Goal: Information Seeking & Learning: Find specific fact

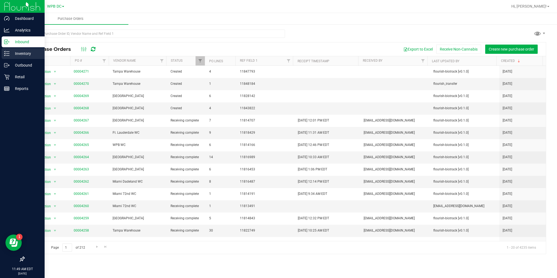
click at [13, 55] on p "Inventory" at bounding box center [26, 53] width 33 height 7
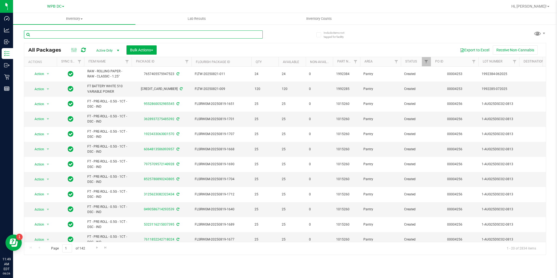
click at [69, 33] on input "text" at bounding box center [143, 34] width 239 height 8
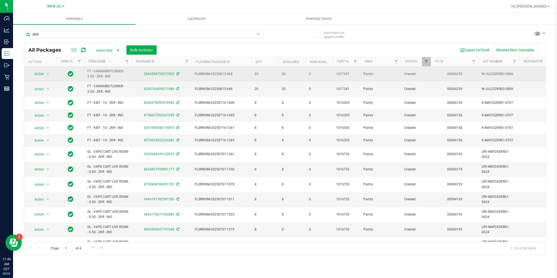
drag, startPoint x: 86, startPoint y: 72, endPoint x: 118, endPoint y: 76, distance: 32.6
click at [118, 76] on td "FT - CANNABIS FLOWER - 3.5G - ZKR - IND" at bounding box center [108, 74] width 48 height 15
copy span "FT - CANNABIS FLOWER - 3.5G - ZKR - IND"
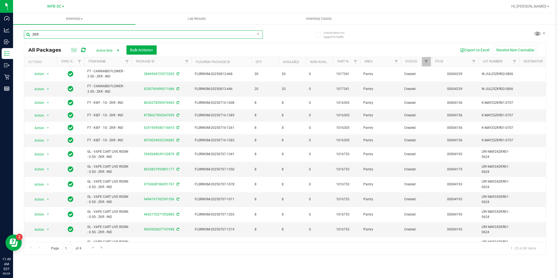
click at [44, 34] on input "ZKR" at bounding box center [143, 34] width 239 height 8
paste input "FT - CANNABIS FLOWER - 3.5G - ZKR - IND"
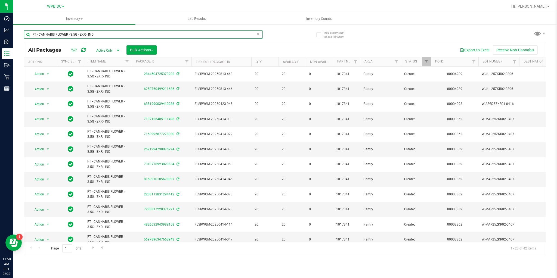
type input "FT - CANNABIS FLOWER - 3.5G - ZKR - IND"
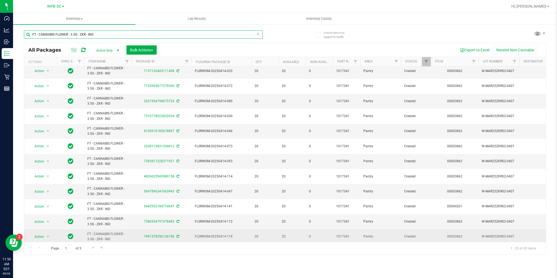
scroll to position [128, 0]
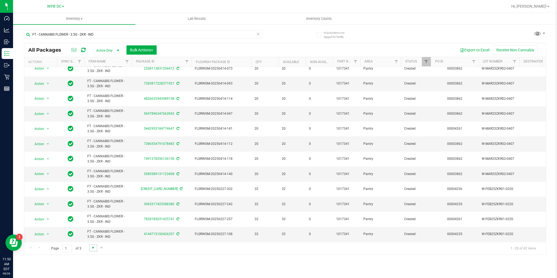
click at [91, 249] on span "Go to the next page" at bounding box center [93, 247] width 4 height 4
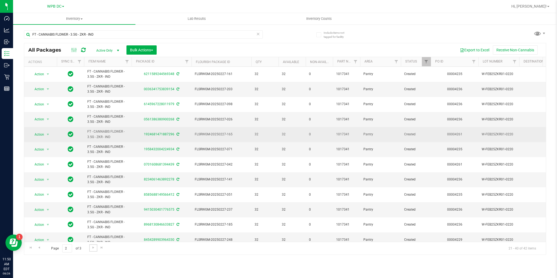
scroll to position [128, 0]
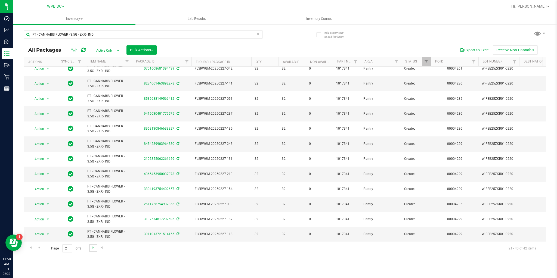
click at [95, 247] on link "Go to the next page" at bounding box center [93, 247] width 8 height 7
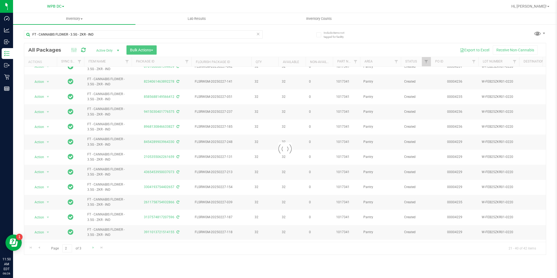
click at [95, 247] on div at bounding box center [284, 149] width 521 height 212
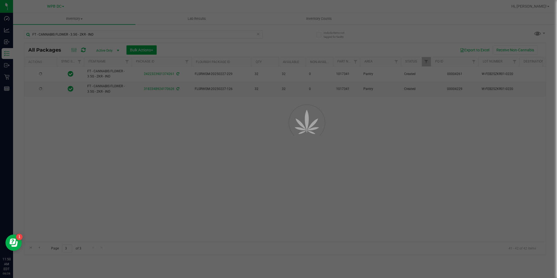
scroll to position [0, 0]
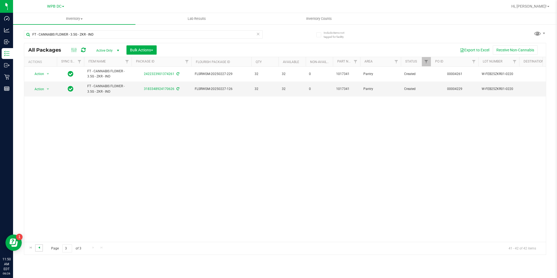
click at [39, 245] on span "Go to the previous page" at bounding box center [39, 247] width 4 height 4
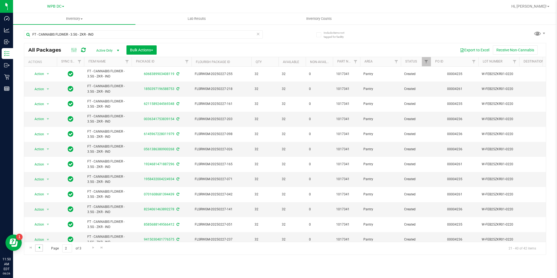
click at [39, 248] on span "Go to the previous page" at bounding box center [39, 247] width 4 height 4
click at [70, 18] on span "Inventory" at bounding box center [70, 18] width 115 height 5
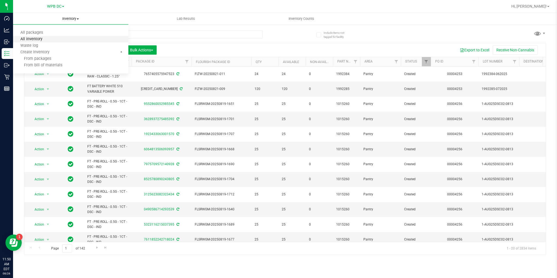
click at [43, 38] on span "All inventory" at bounding box center [31, 39] width 37 height 5
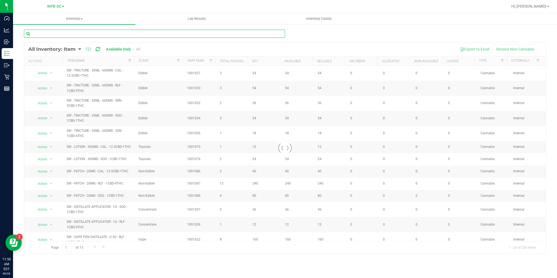
click at [83, 32] on input "text" at bounding box center [154, 34] width 261 height 8
paste input "FT - CANNABIS FLOWER - 3.5G - ZKR - IND"
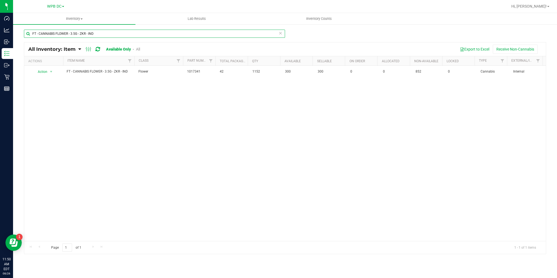
type input "FT - CANNABIS FLOWER - 3.5G - ZKR - IND"
